Goal: Information Seeking & Learning: Learn about a topic

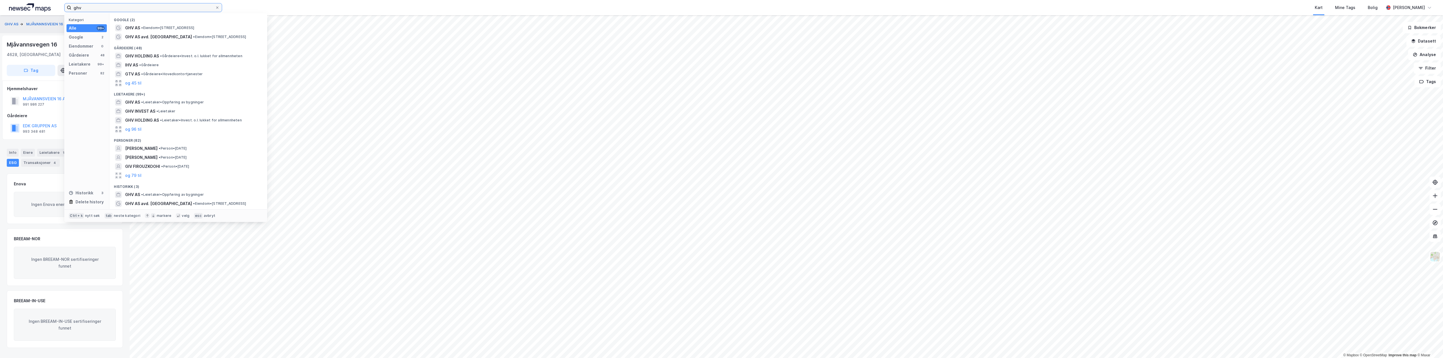
click at [94, 11] on input "ghv" at bounding box center [143, 7] width 144 height 8
drag, startPoint x: 92, startPoint y: 8, endPoint x: 60, endPoint y: 7, distance: 32.7
click at [60, 7] on div "ghv Kategori Alle 99+ Google 2 Eiendommer 0 Gårdeiere 48 Leietakere 99+ Persone…" at bounding box center [721, 7] width 1443 height 15
type input "maarud"
click at [138, 28] on span "Maarud AS" at bounding box center [136, 28] width 22 height 7
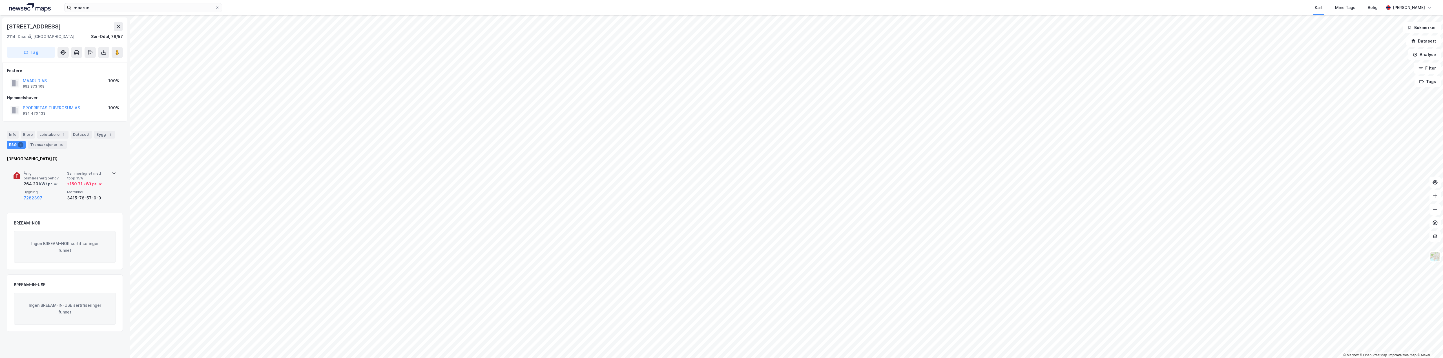
click at [77, 180] on span "Sammenlignet med topp 15%" at bounding box center [87, 176] width 41 height 10
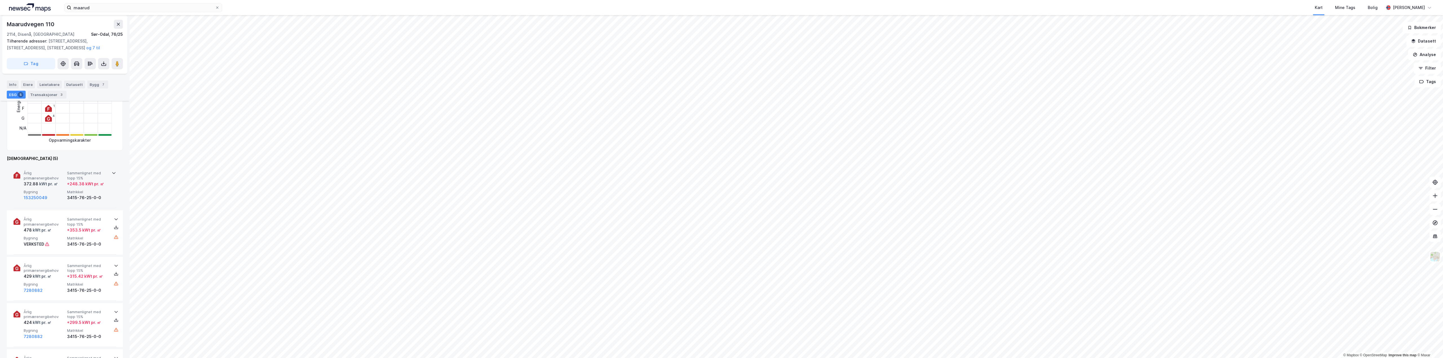
scroll to position [169, 0]
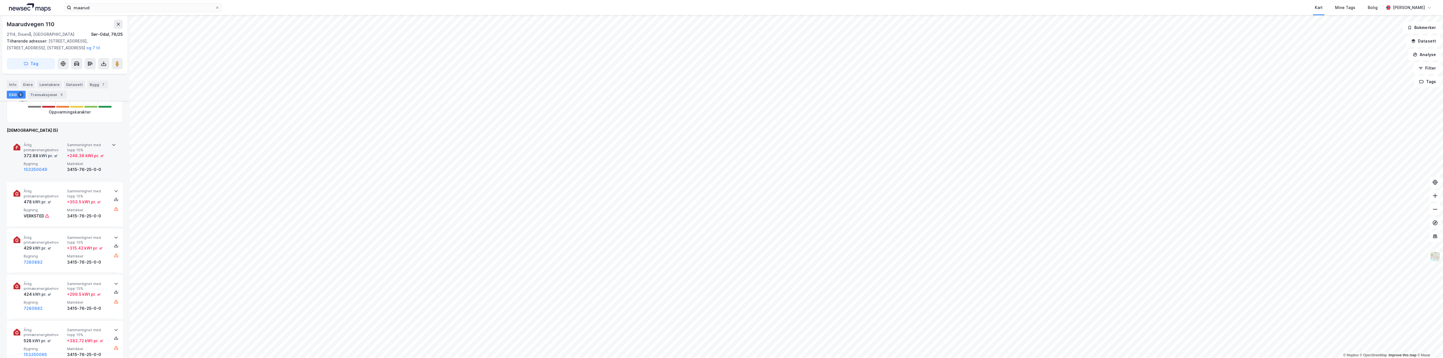
click at [54, 145] on span "Årlig primærenergibehov" at bounding box center [44, 148] width 41 height 10
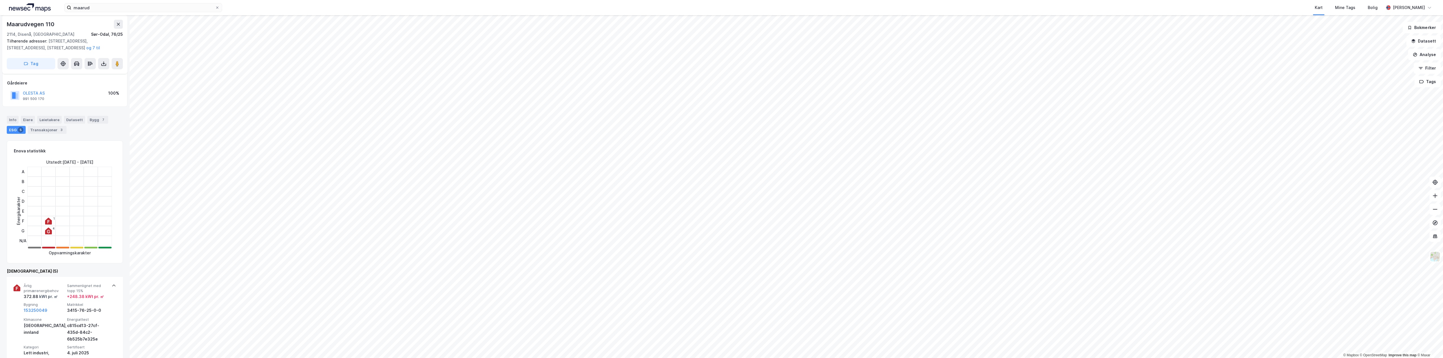
scroll to position [0, 0]
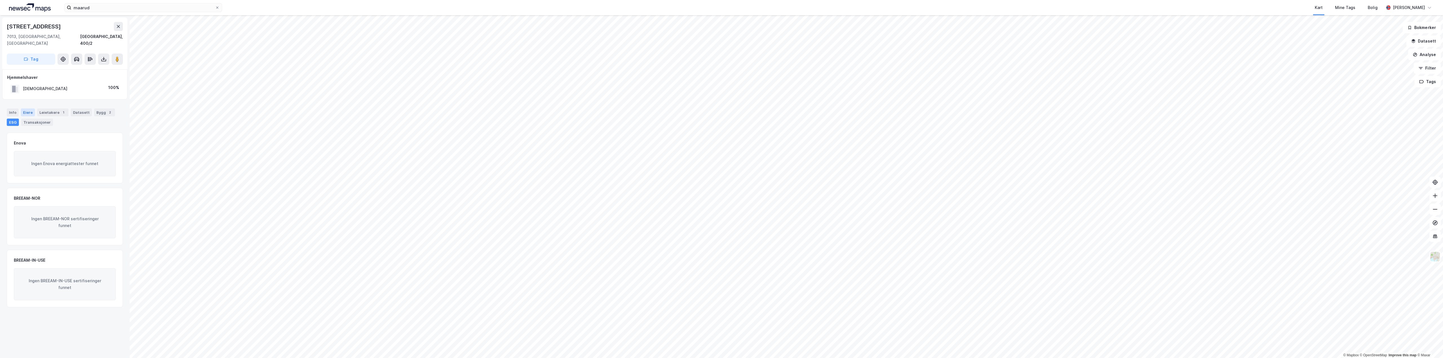
click at [27, 108] on div "Eiere" at bounding box center [28, 112] width 14 height 8
